Goal: Information Seeking & Learning: Learn about a topic

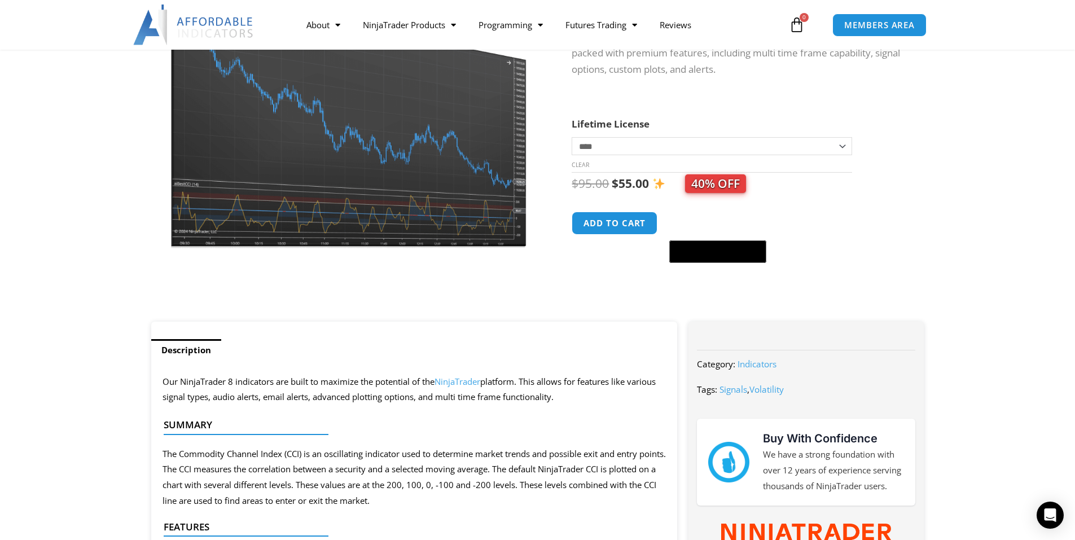
scroll to position [56, 0]
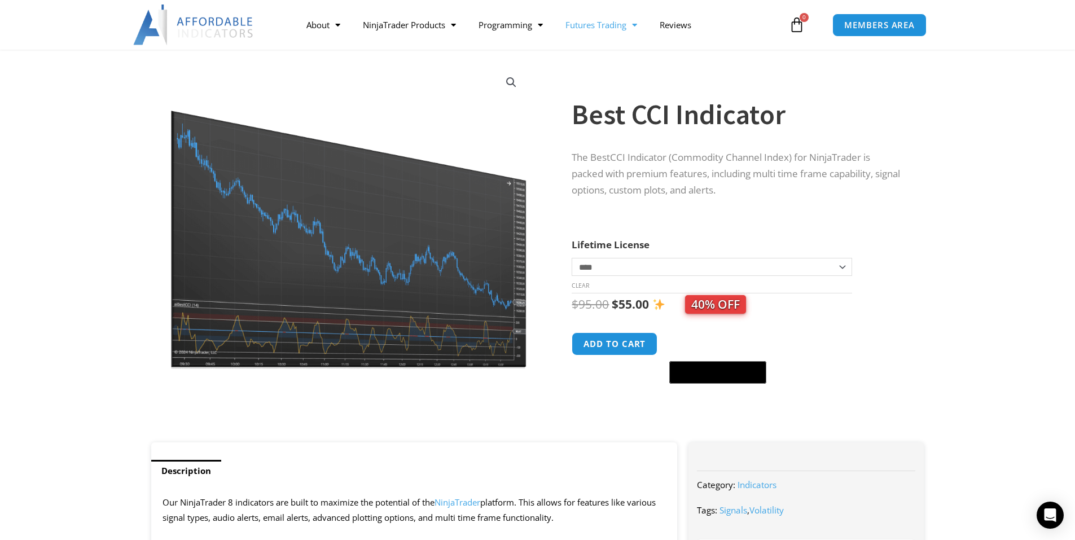
click at [603, 25] on link "Futures Trading" at bounding box center [601, 25] width 94 height 26
click at [459, 23] on link "NinjaTrader Products" at bounding box center [410, 25] width 116 height 26
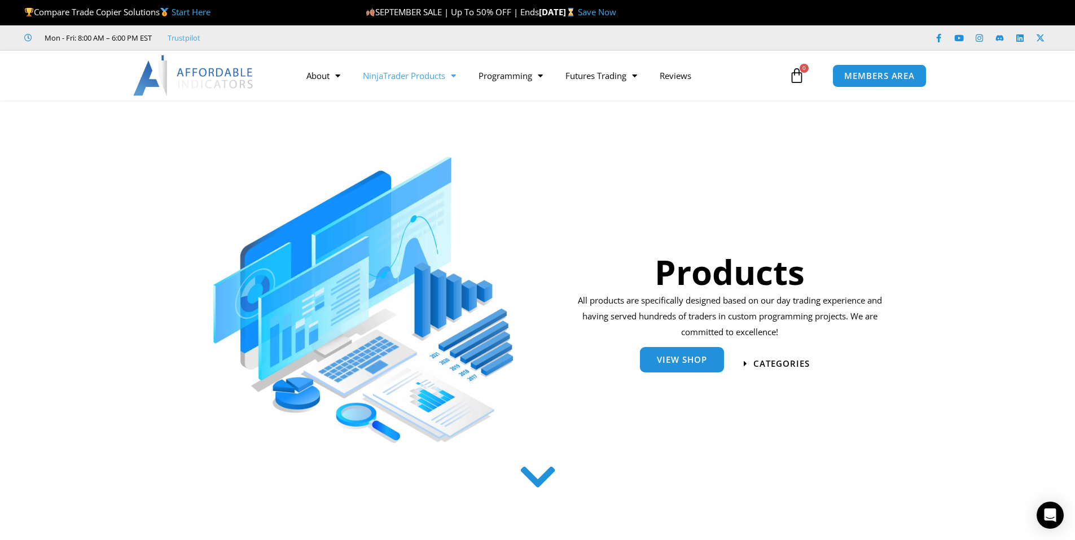
click at [662, 369] on link "View Shop" at bounding box center [682, 359] width 84 height 25
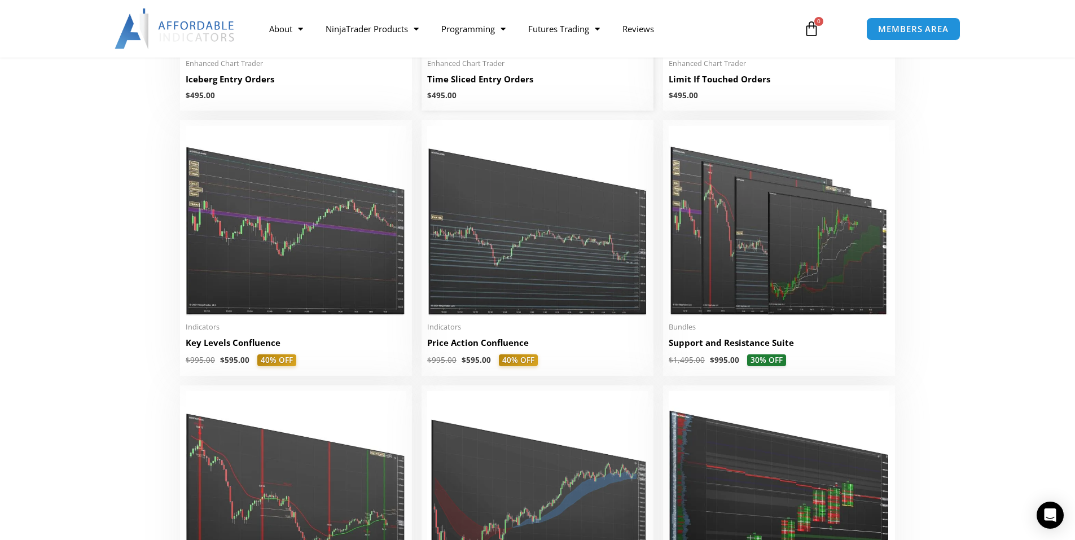
scroll to position [1524, 0]
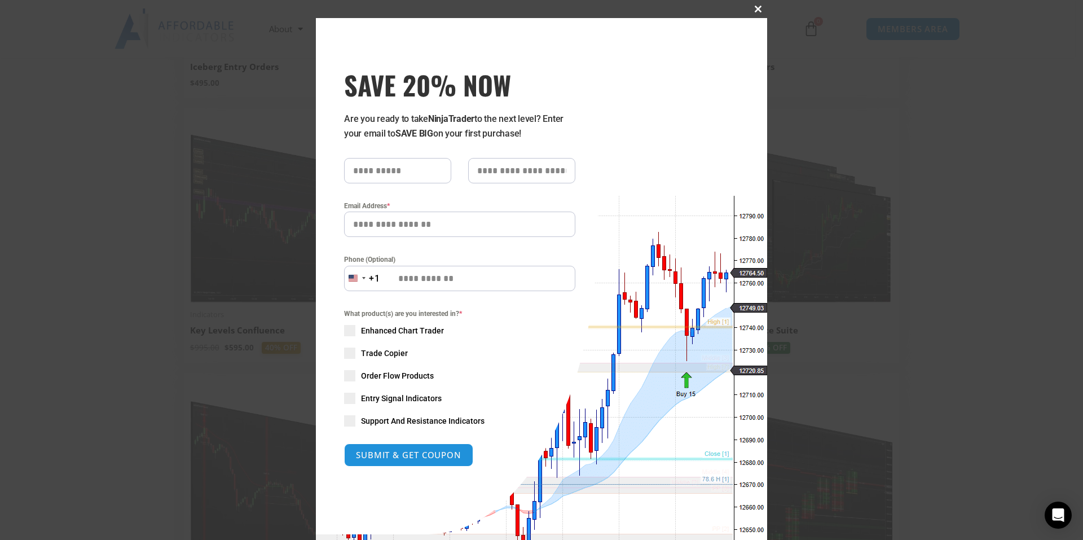
click at [755, 14] on button "Close this module" at bounding box center [758, 9] width 18 height 18
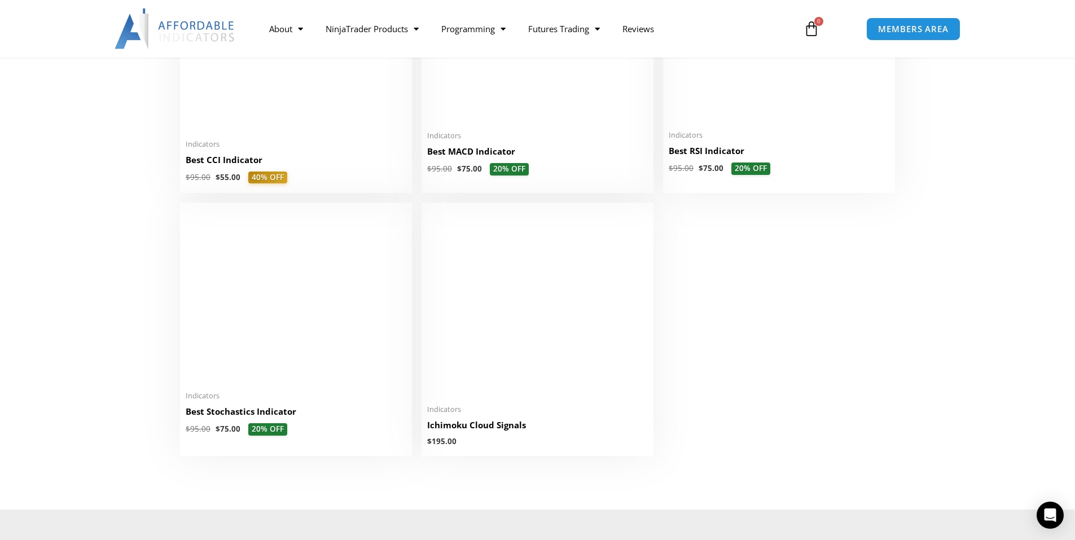
scroll to position [2483, 0]
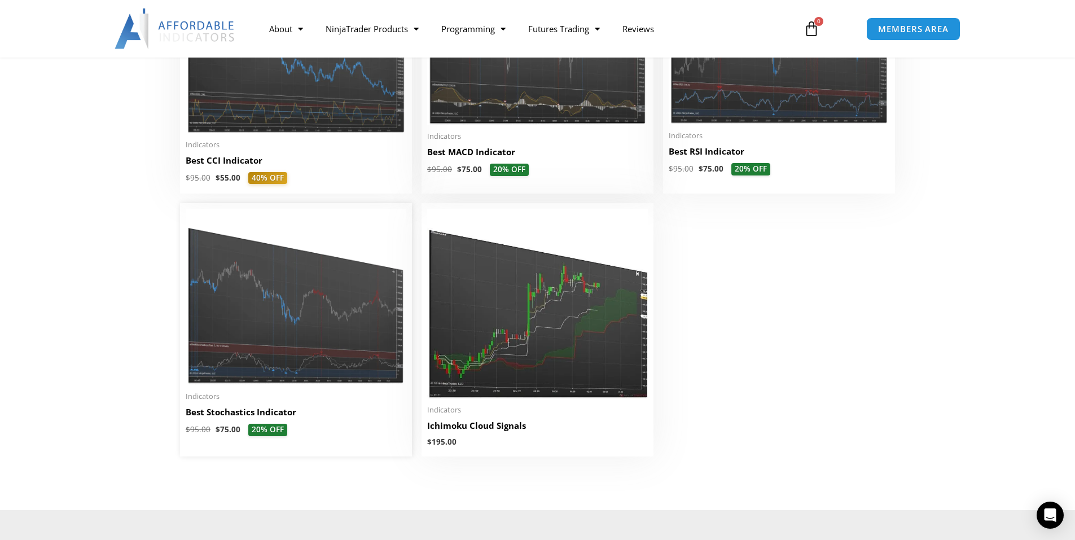
click at [298, 309] on img at bounding box center [296, 297] width 221 height 176
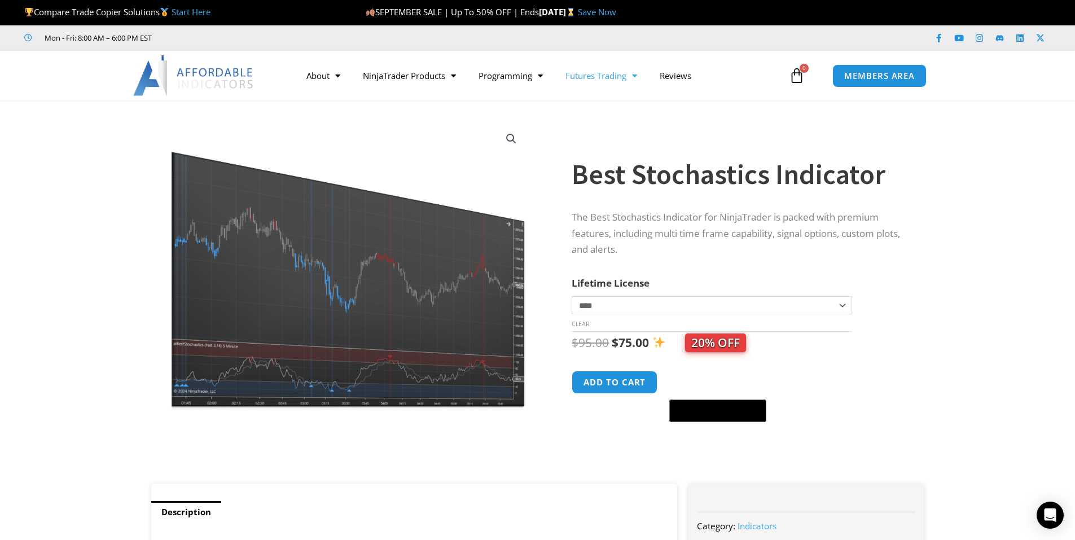
click at [601, 74] on link "Futures Trading" at bounding box center [601, 76] width 94 height 26
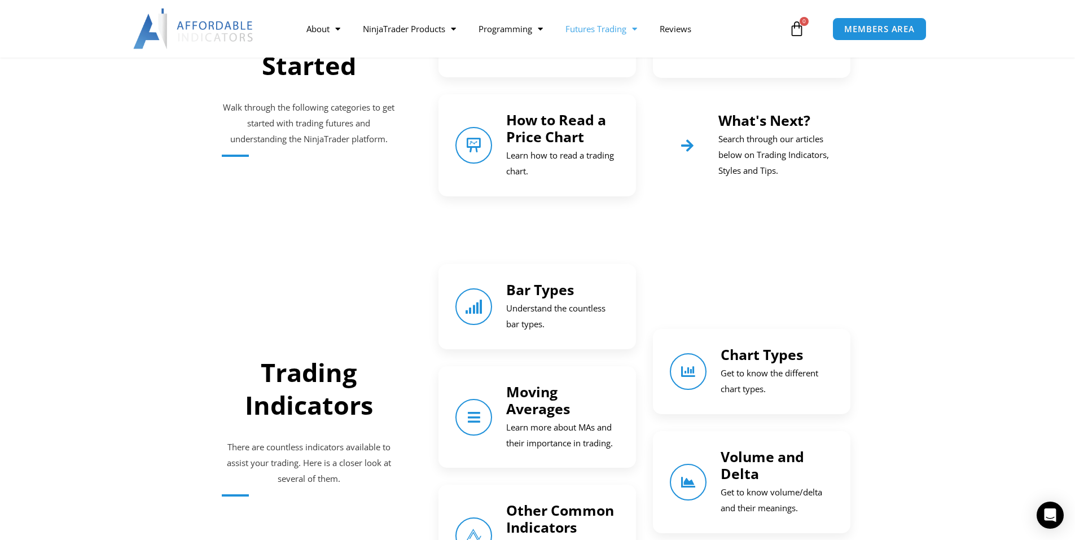
scroll to position [677, 0]
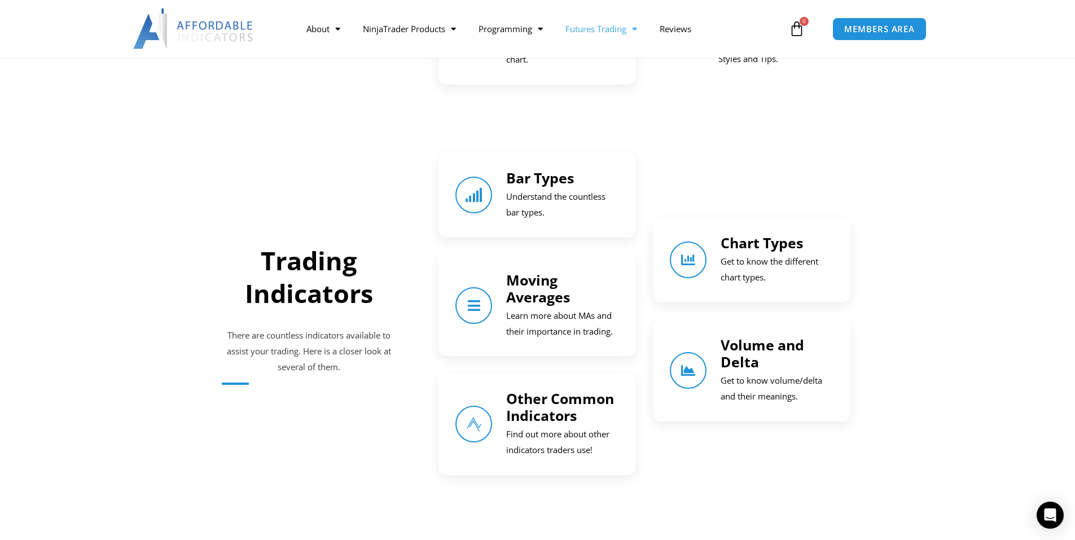
click at [510, 292] on link "Moving Averages" at bounding box center [538, 288] width 64 height 36
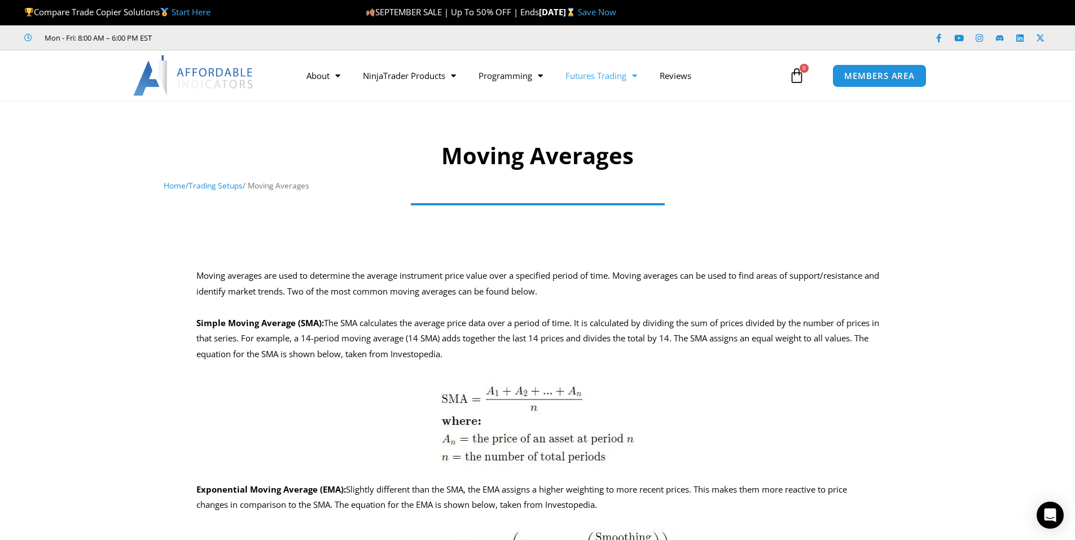
click at [591, 82] on link "Futures Trading" at bounding box center [601, 76] width 94 height 26
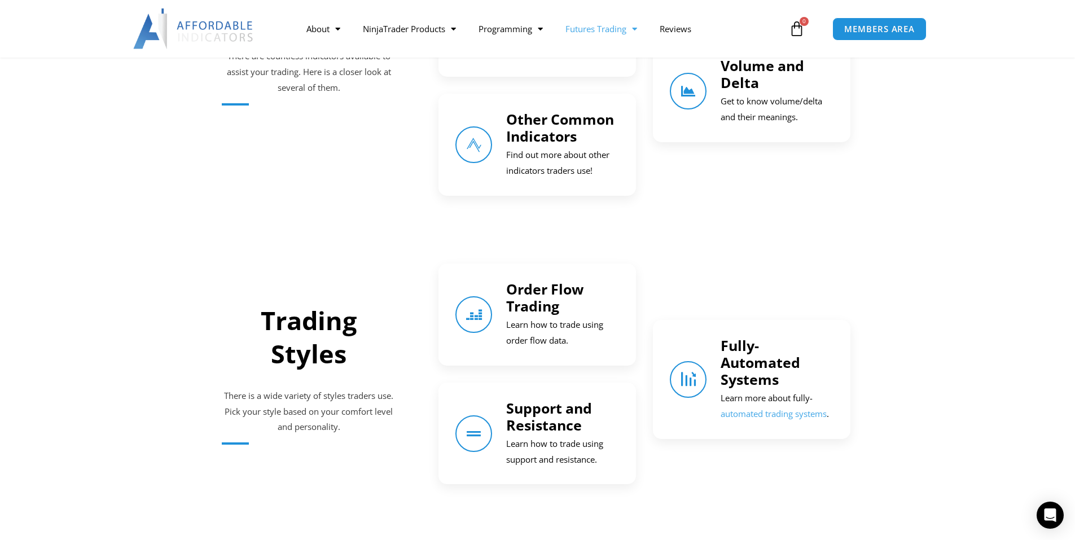
scroll to position [959, 0]
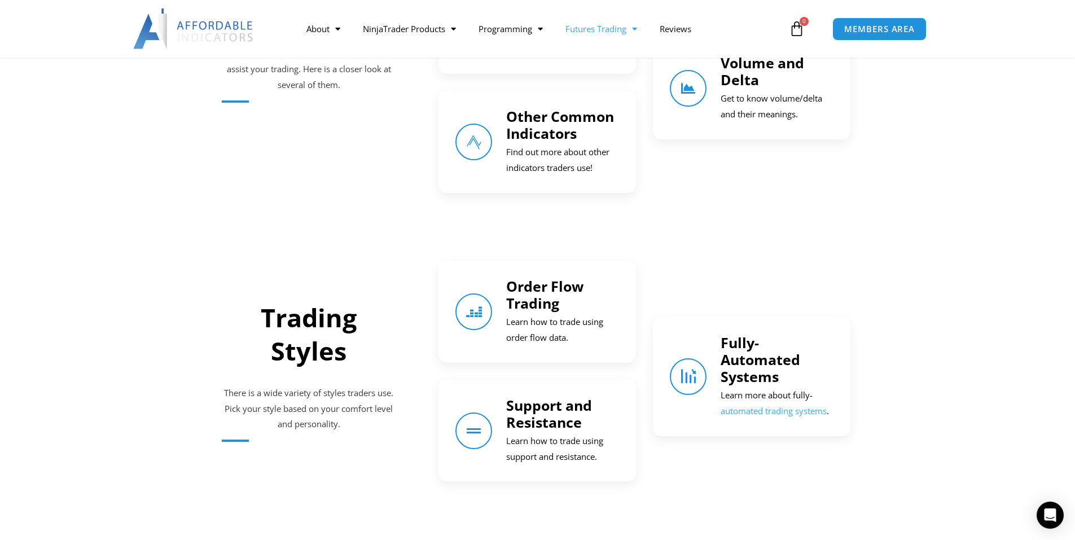
click at [550, 290] on link "Order Flow Trading" at bounding box center [544, 294] width 77 height 36
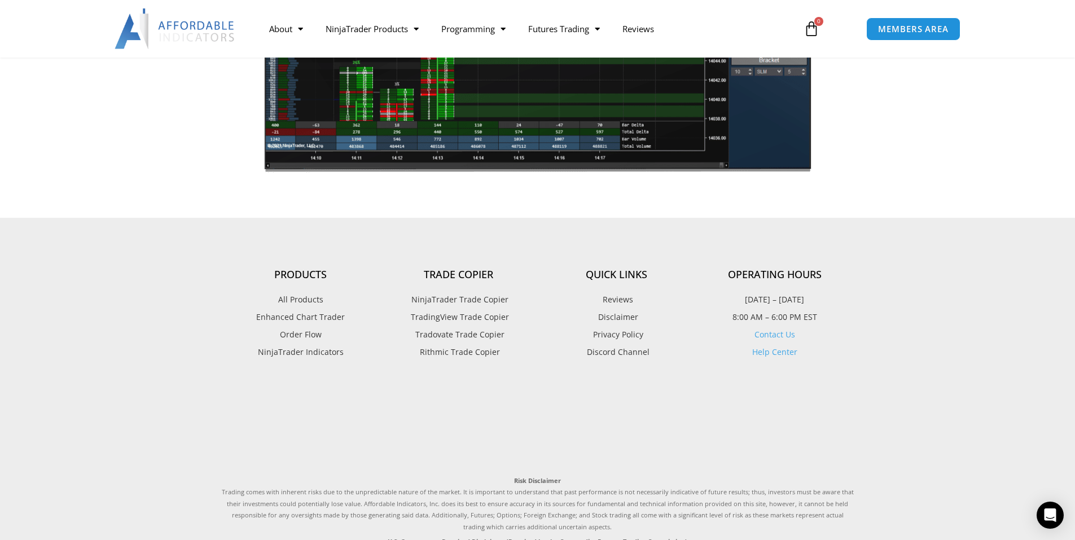
scroll to position [451, 0]
